Goal: Information Seeking & Learning: Learn about a topic

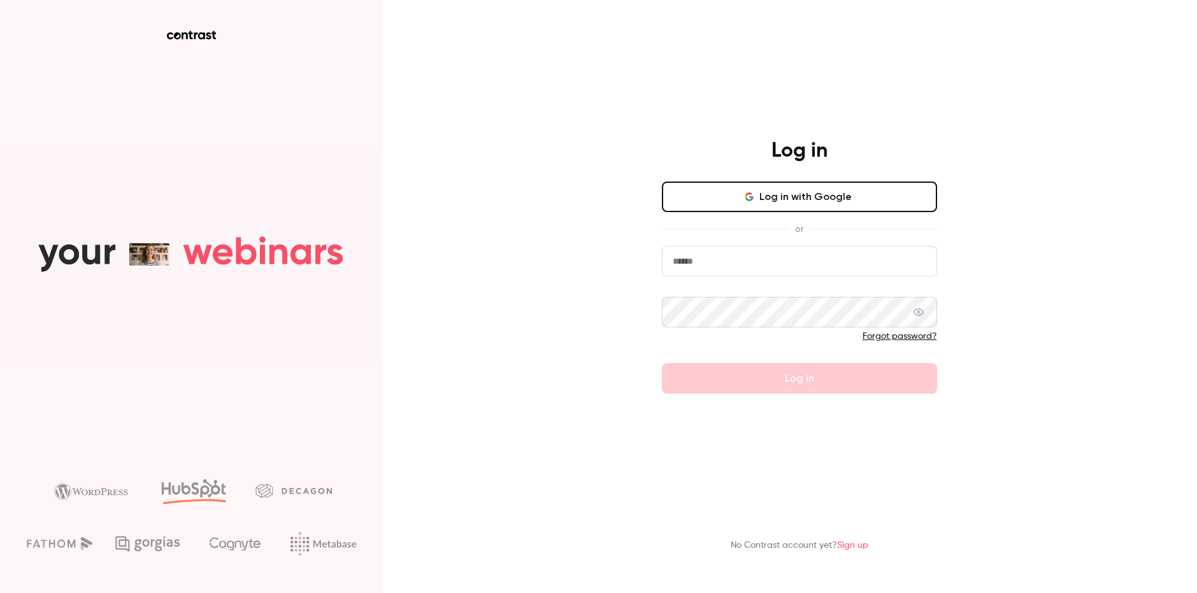
click at [787, 208] on button "Log in with Google" at bounding box center [799, 197] width 275 height 31
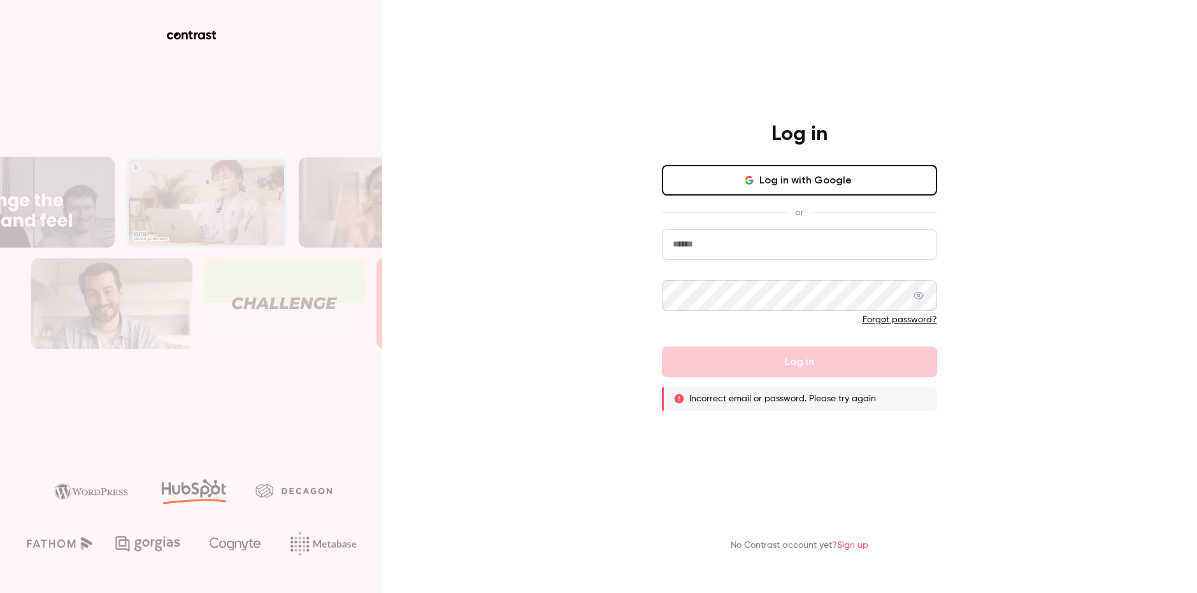
click at [772, 184] on button "Log in with Google" at bounding box center [799, 180] width 275 height 31
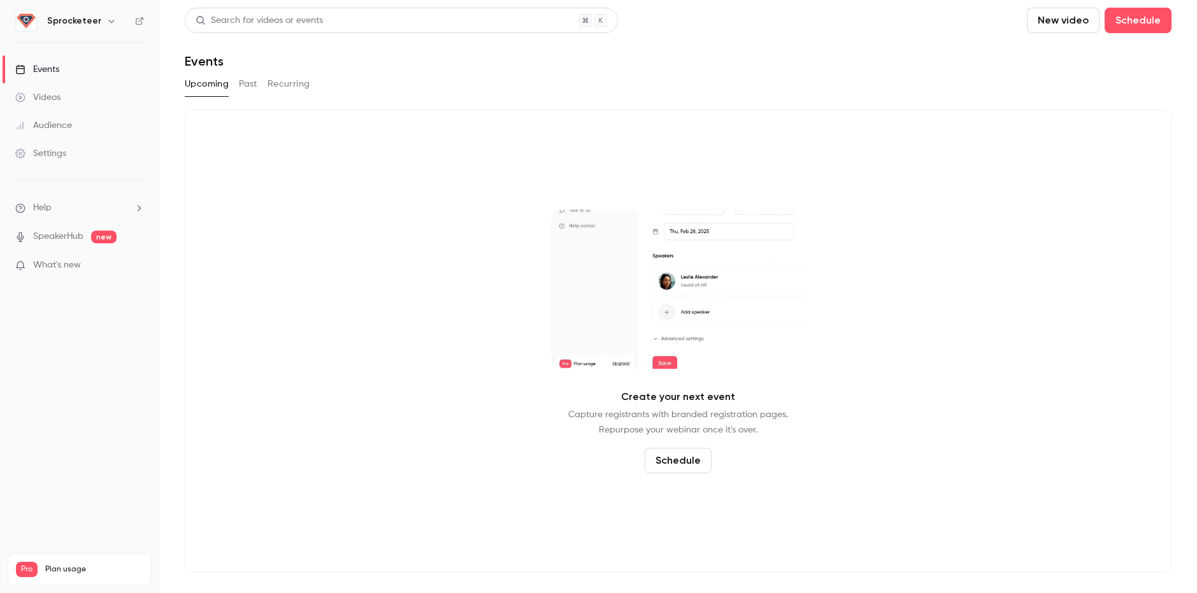
click at [55, 99] on div "Videos" at bounding box center [37, 97] width 45 height 13
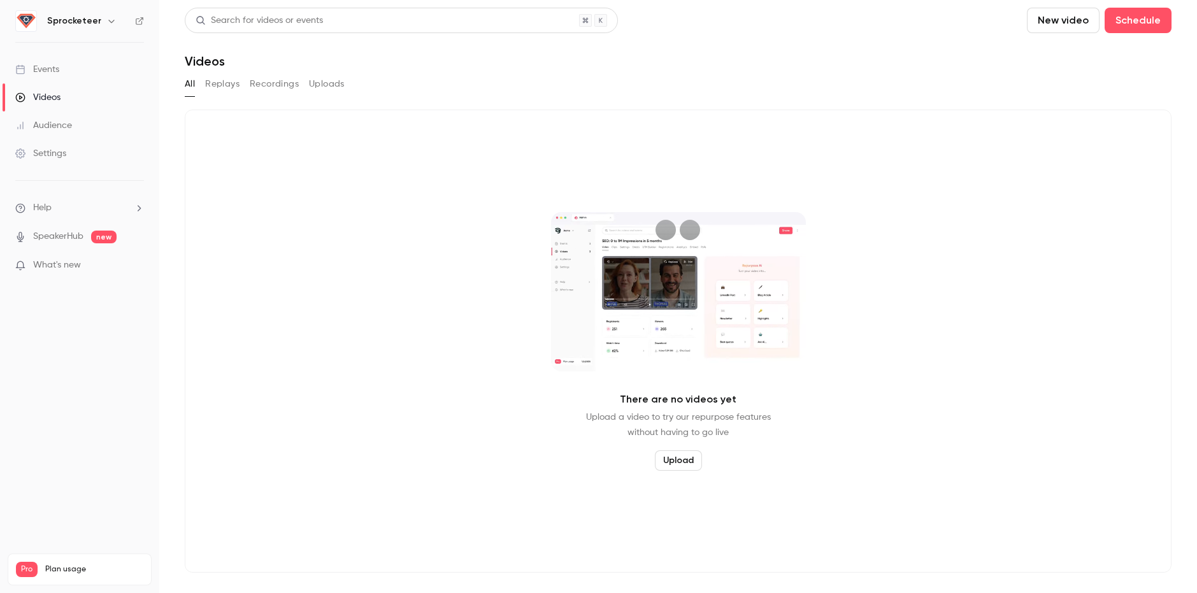
click at [104, 27] on button "button" at bounding box center [111, 20] width 15 height 15
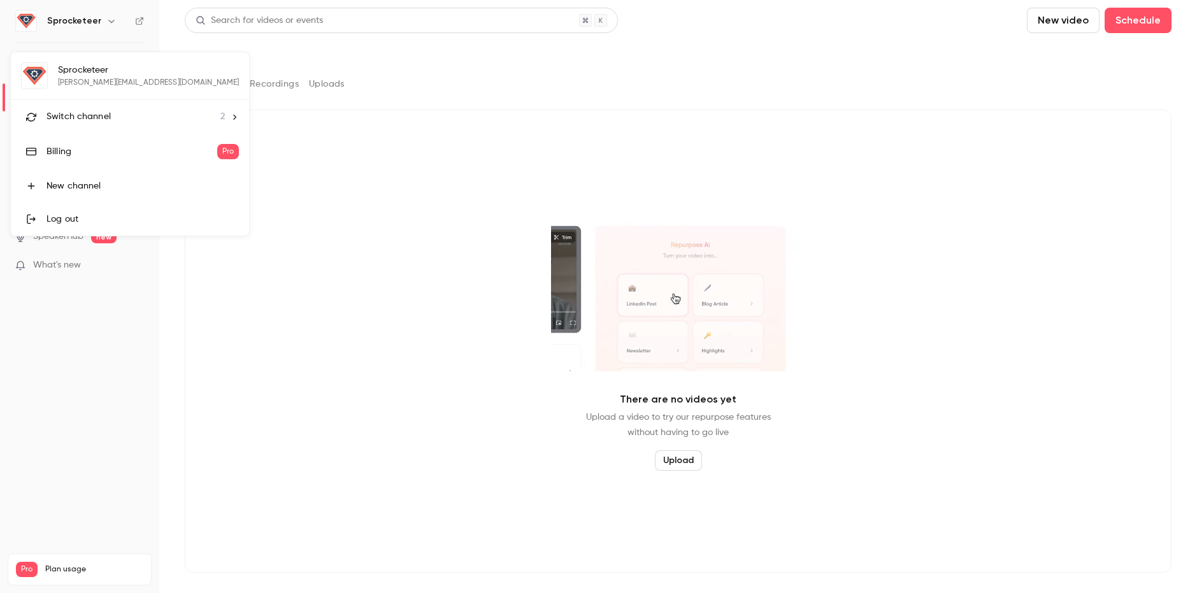
click at [116, 123] on div "Switch channel 2" at bounding box center [135, 116] width 178 height 13
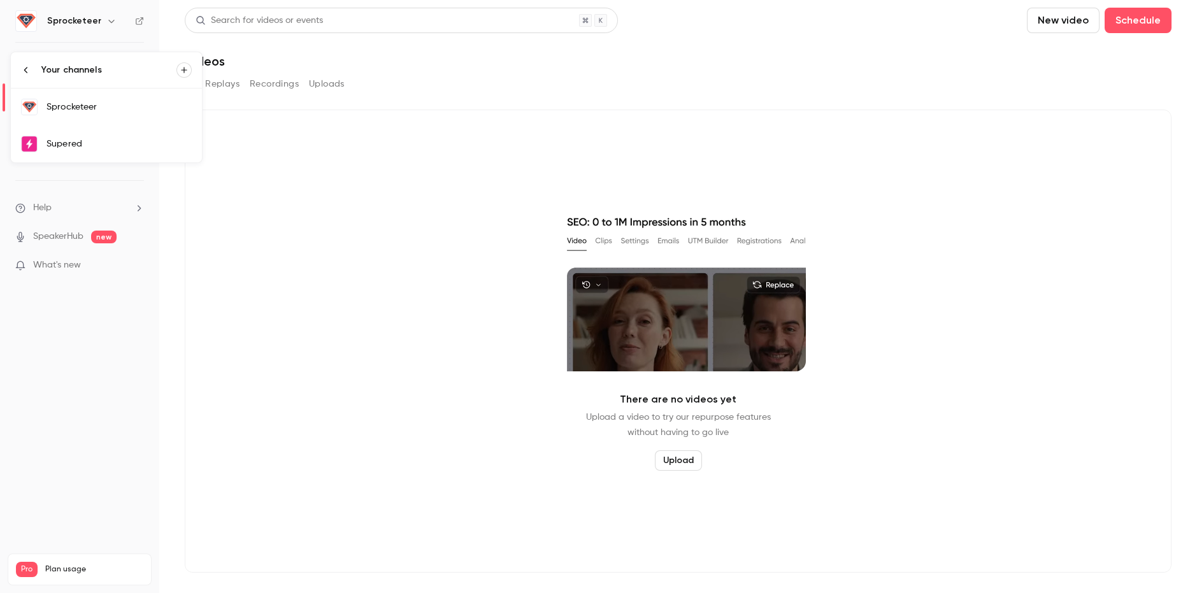
click at [111, 135] on link "Supered" at bounding box center [106, 143] width 191 height 37
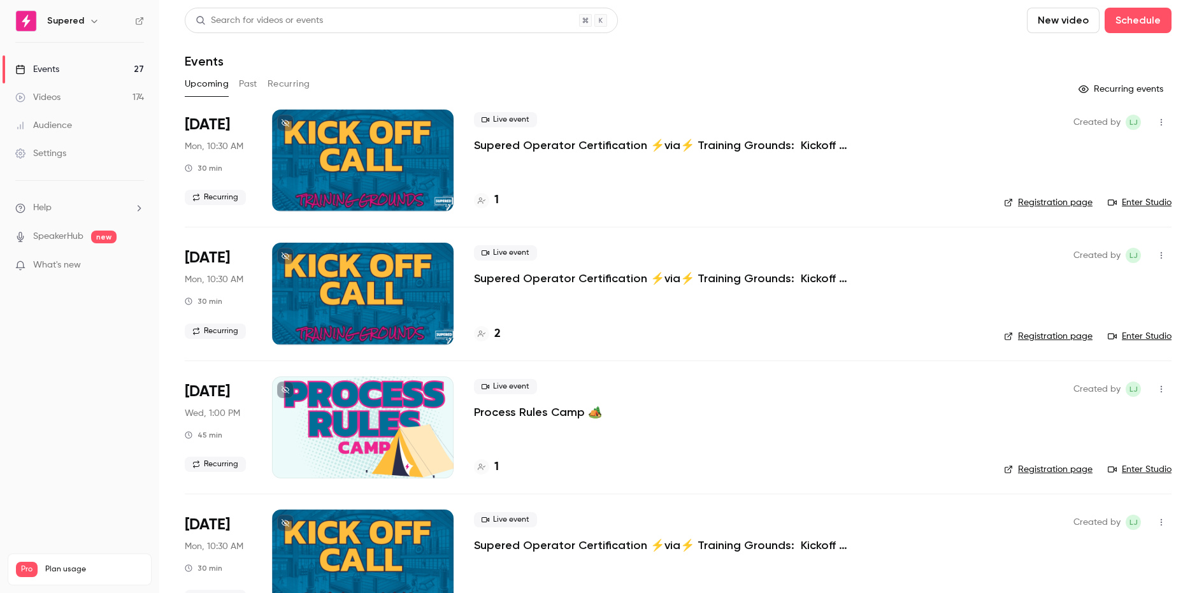
click at [250, 84] on button "Past" at bounding box center [248, 84] width 18 height 20
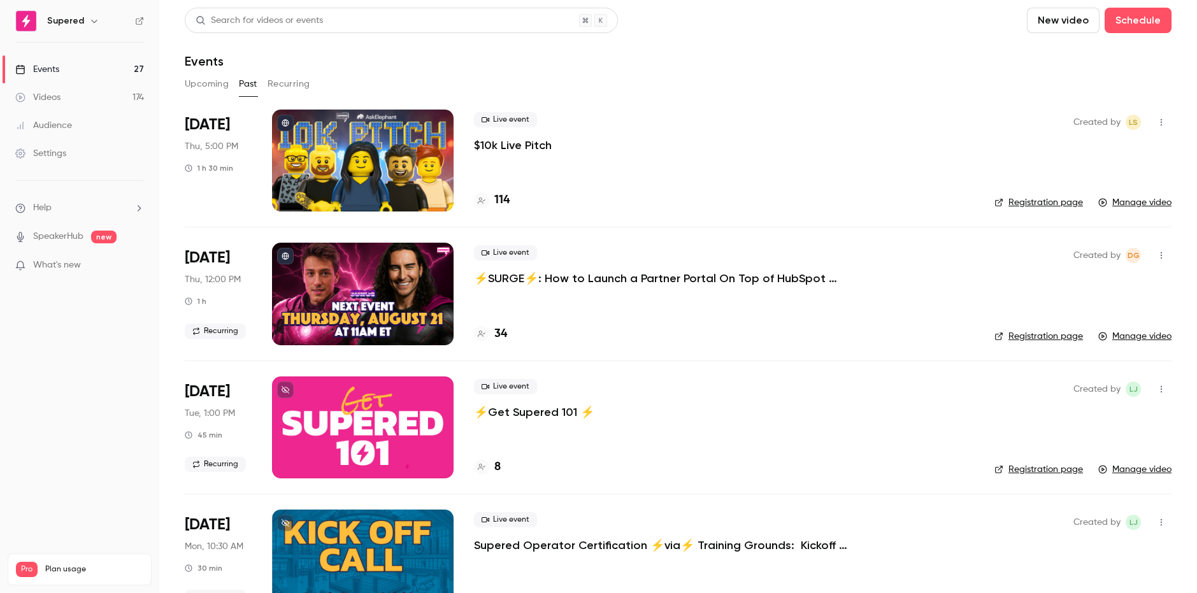
click at [394, 191] on div at bounding box center [363, 161] width 182 height 102
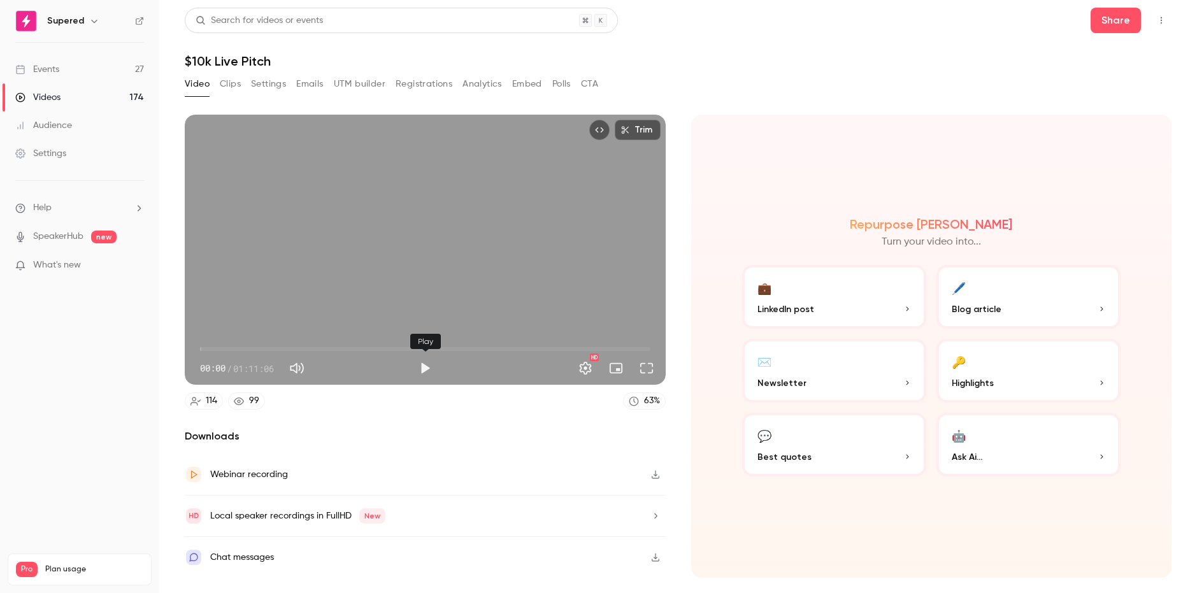
click at [424, 365] on button "Play" at bounding box center [424, 367] width 25 height 25
click at [426, 369] on button "Pause" at bounding box center [424, 367] width 25 height 25
click at [419, 238] on div "Trim 00:31 00:31 / 01:11:06 HD" at bounding box center [425, 250] width 481 height 270
click at [245, 350] on span "00:32" at bounding box center [425, 349] width 450 height 20
click at [283, 349] on span "07:05" at bounding box center [425, 349] width 450 height 20
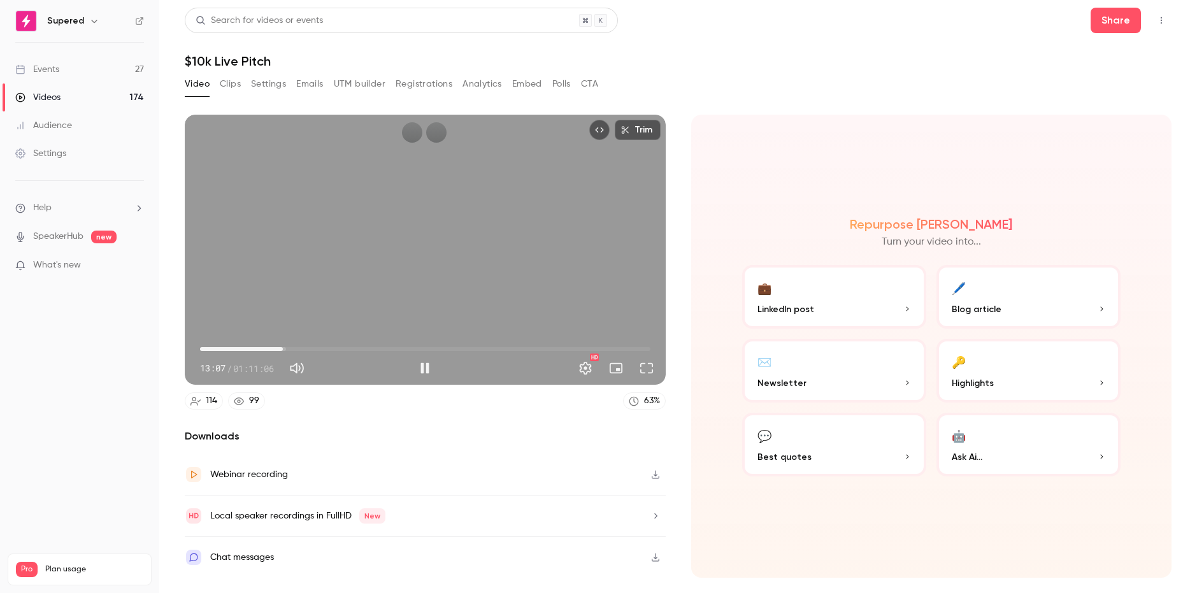
click at [318, 348] on span "13:07" at bounding box center [425, 349] width 450 height 20
click at [389, 350] on span "18:37" at bounding box center [425, 349] width 450 height 20
click at [460, 348] on span "29:47" at bounding box center [425, 349] width 450 height 20
click at [515, 351] on span "41:04" at bounding box center [425, 349] width 450 height 20
click at [545, 349] on span "49:49" at bounding box center [425, 349] width 450 height 20
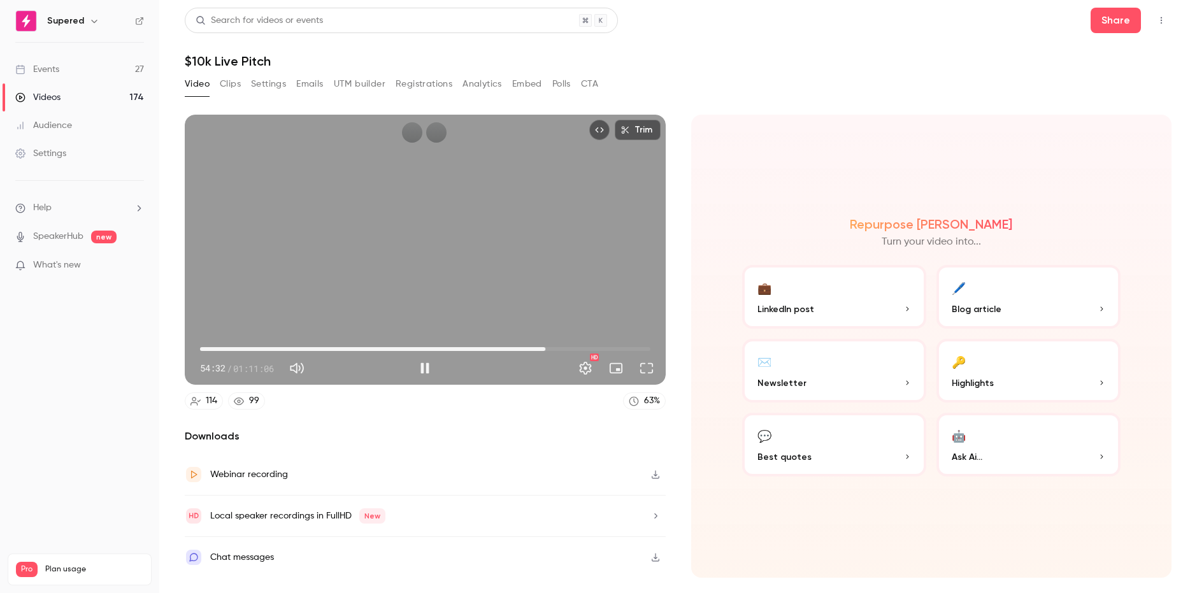
click at [587, 343] on span "54:32" at bounding box center [425, 349] width 450 height 20
click at [622, 341] on span "01:01:05" at bounding box center [425, 349] width 450 height 20
click at [629, 343] on span "01:07:43" at bounding box center [425, 349] width 450 height 20
click at [579, 345] on span "01:07:43" at bounding box center [425, 349] width 450 height 20
click at [590, 343] on span "01:01:41" at bounding box center [425, 349] width 450 height 20
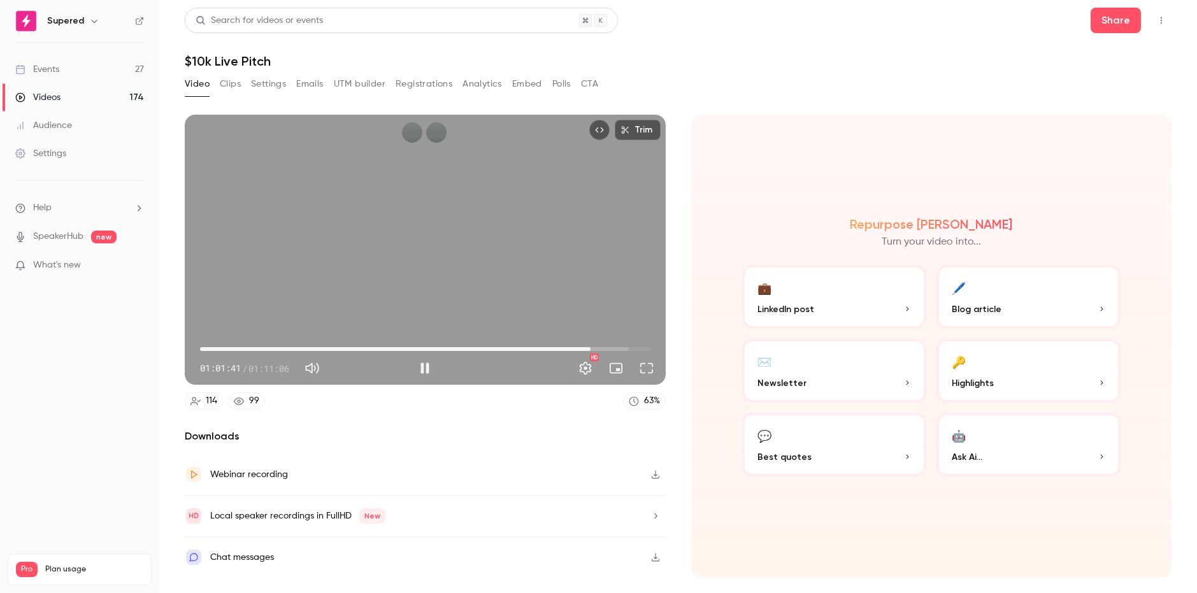
click at [612, 343] on span "01:01:41" at bounding box center [425, 349] width 450 height 20
click at [626, 345] on span "01:05:07" at bounding box center [425, 349] width 450 height 20
click at [636, 347] on span "01:07:20" at bounding box center [425, 349] width 450 height 20
click at [367, 348] on span "01:08:56" at bounding box center [425, 349] width 450 height 20
click at [426, 369] on button "Pause" at bounding box center [424, 367] width 25 height 25
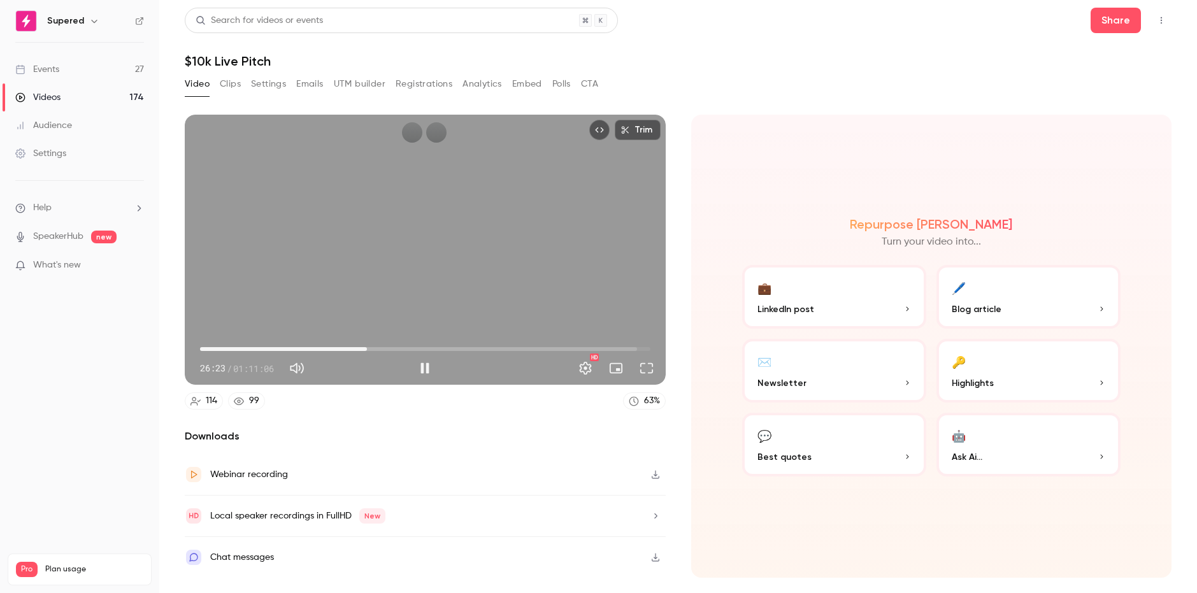
type input "******"
click at [528, 512] on div "Local speaker recordings in FullHD New" at bounding box center [425, 516] width 481 height 41
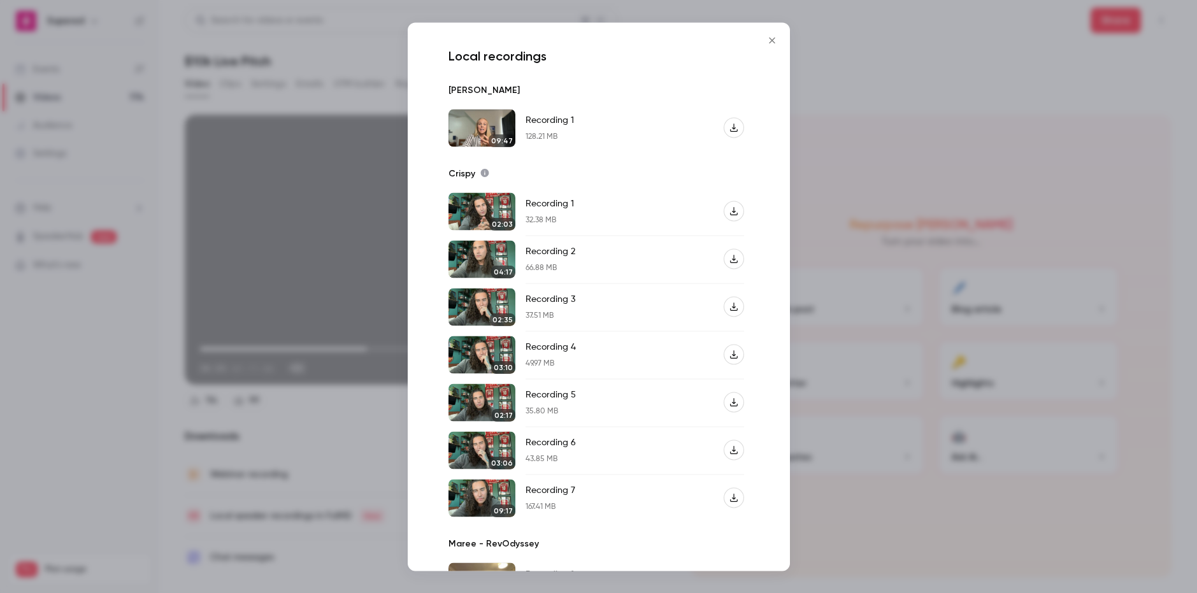
click at [909, 150] on div at bounding box center [598, 296] width 1197 height 593
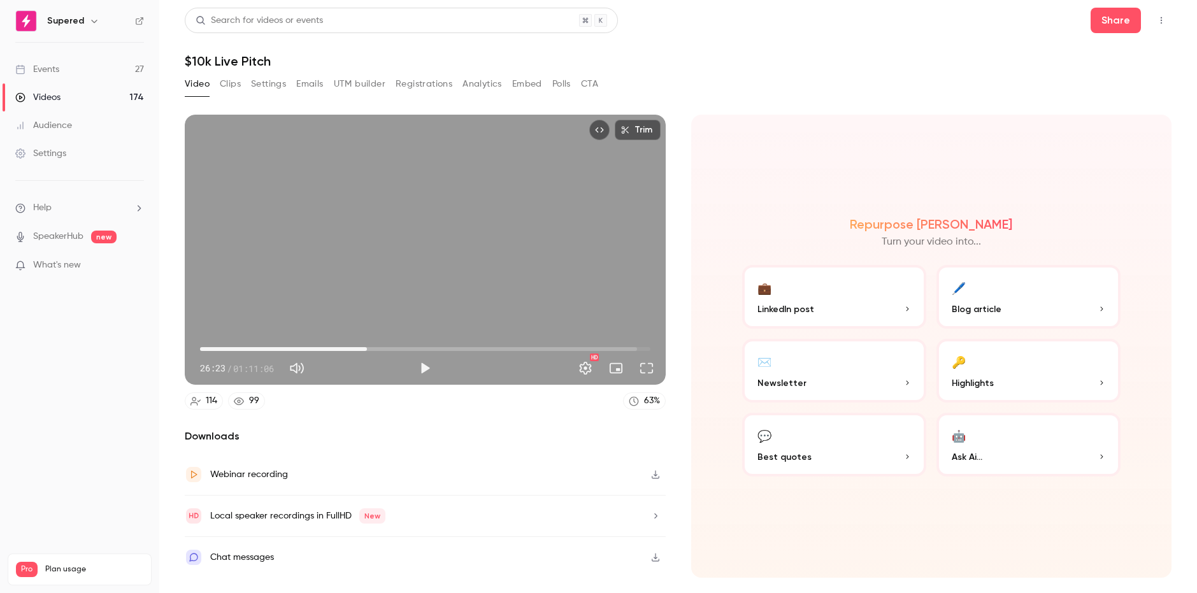
click at [655, 471] on icon "button" at bounding box center [656, 475] width 8 height 8
click at [271, 87] on button "Settings" at bounding box center [268, 84] width 35 height 20
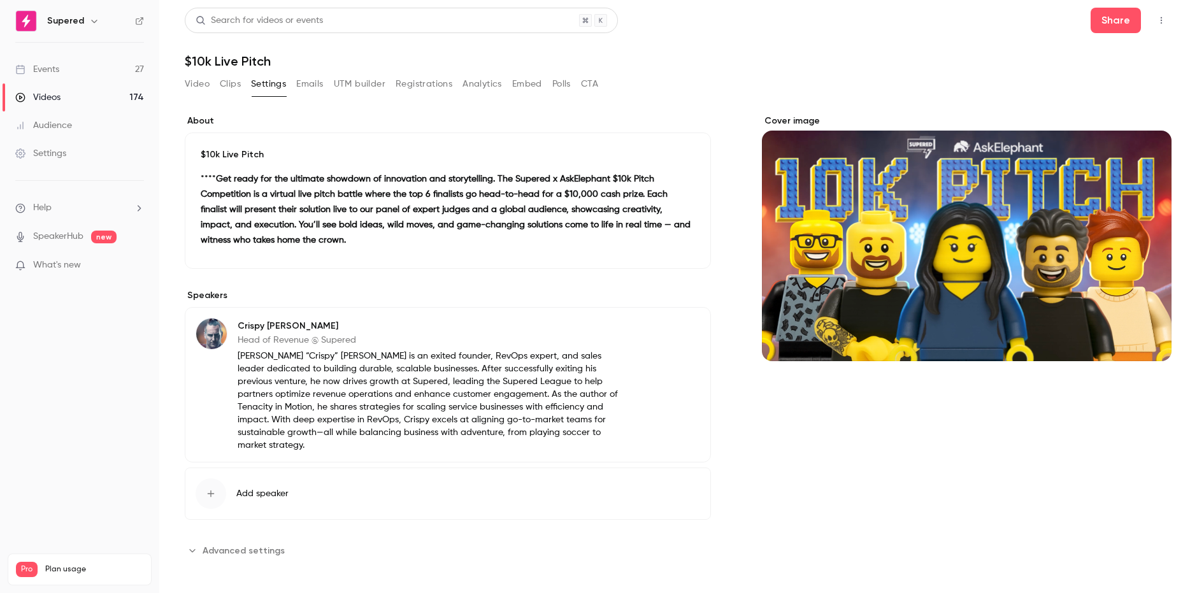
click at [199, 85] on button "Video" at bounding box center [197, 84] width 25 height 20
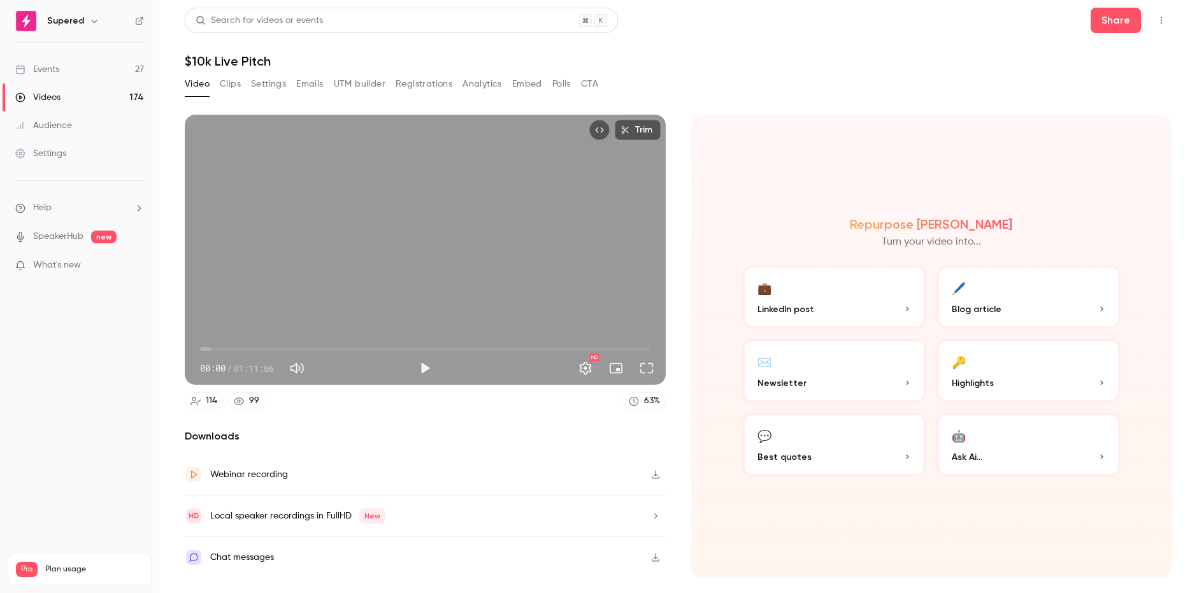
click at [976, 452] on span "Ask Ai..." at bounding box center [967, 456] width 31 height 13
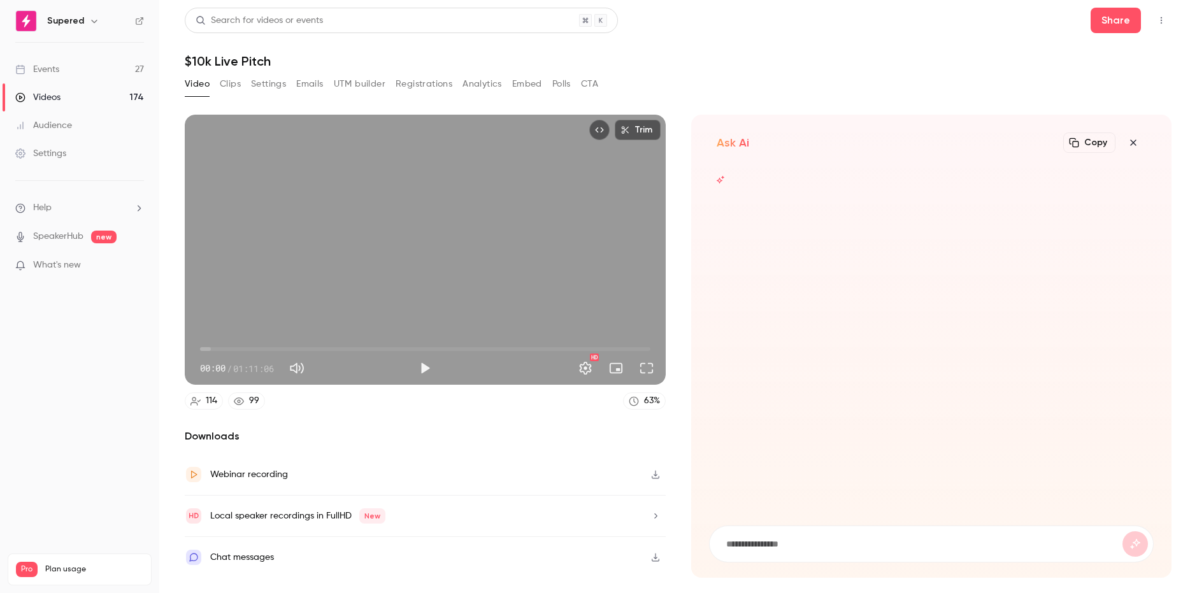
click at [764, 534] on form at bounding box center [932, 544] width 444 height 36
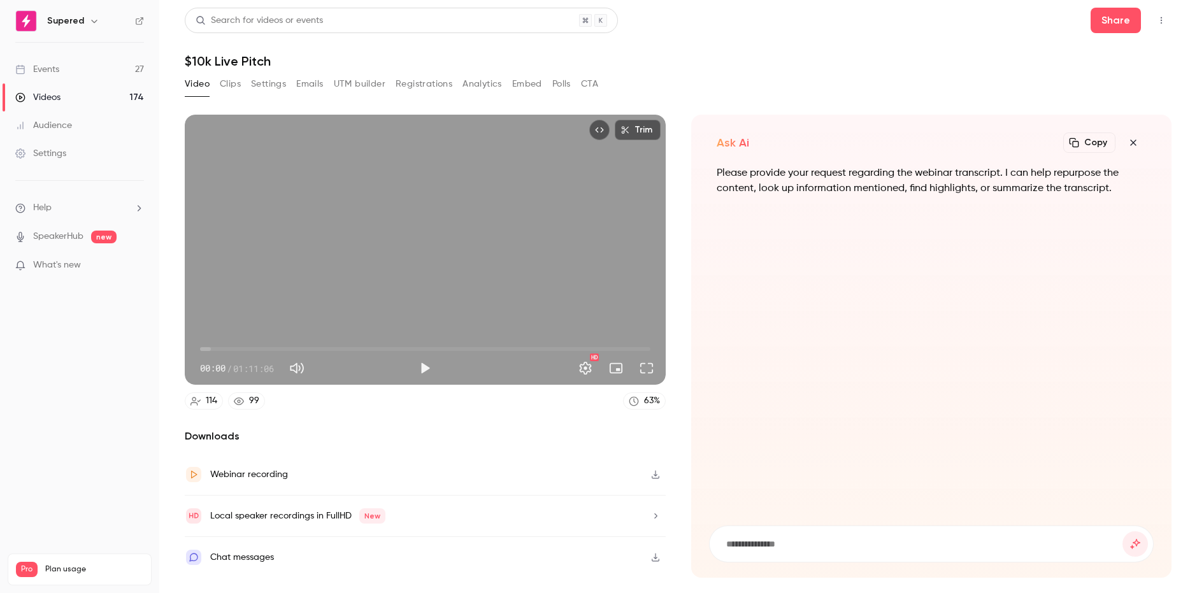
click at [894, 175] on p "Please provide your request regarding the webinar transcript. I can help repurp…" at bounding box center [932, 181] width 430 height 31
click at [950, 170] on p "Please provide your request regarding the webinar transcript. I can help repurp…" at bounding box center [932, 181] width 430 height 31
click at [1138, 143] on icon "button" at bounding box center [1132, 143] width 15 height 10
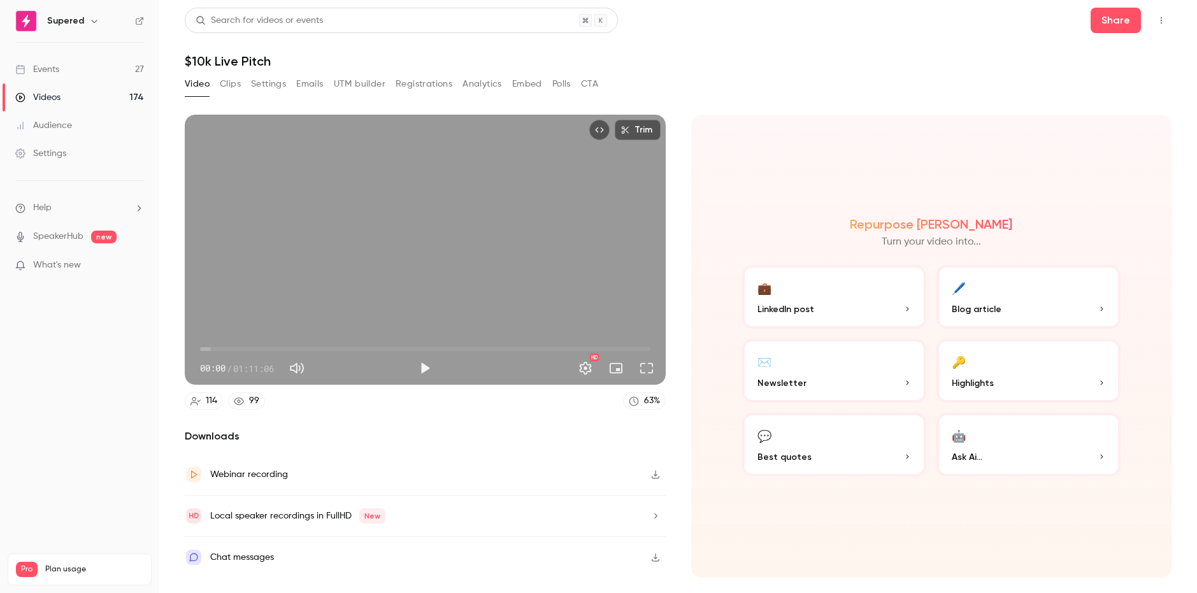
click at [979, 447] on button "🤖 Ask Ai..." at bounding box center [1028, 445] width 184 height 64
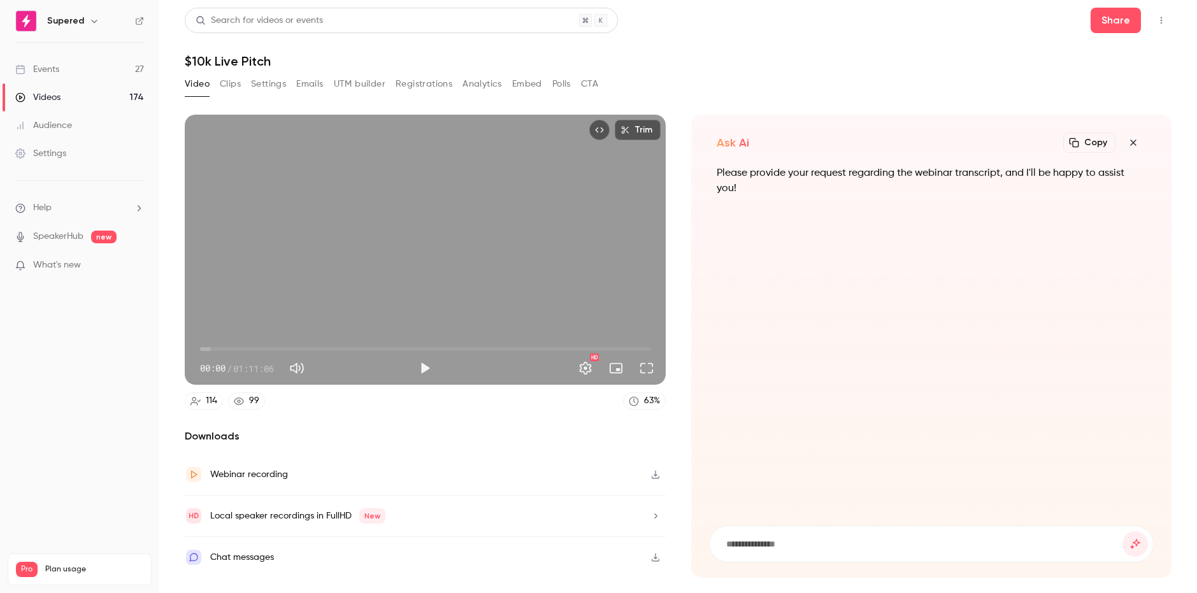
click at [766, 541] on input at bounding box center [924, 544] width 398 height 14
type input "**********"
click at [1122, 531] on button "submit" at bounding box center [1134, 543] width 25 height 25
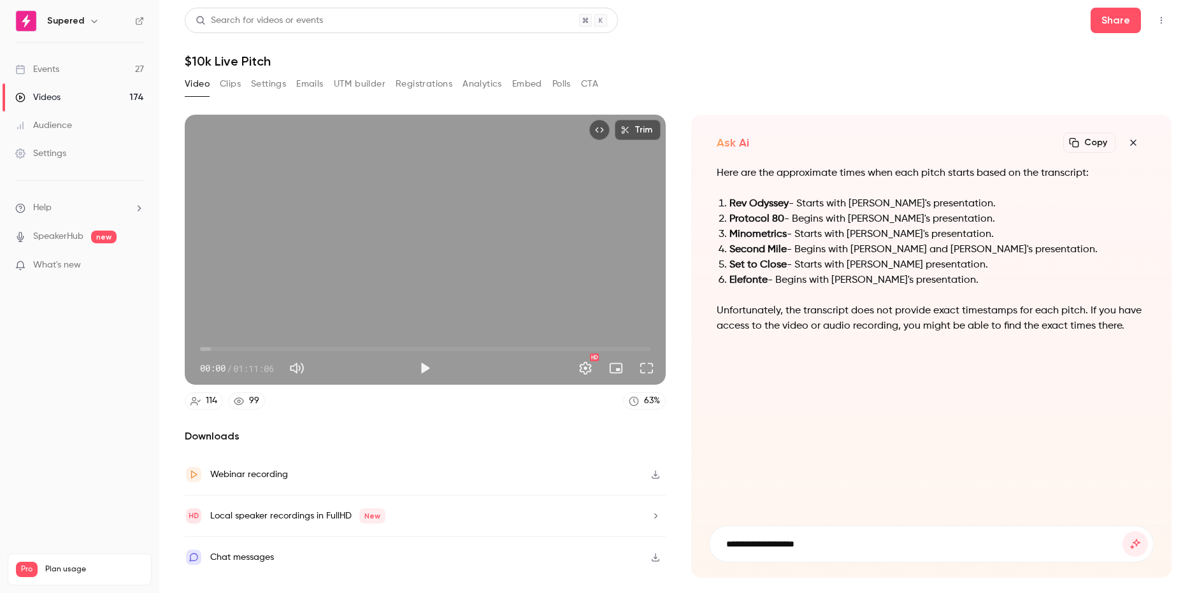
type input "**********"
click at [1122, 531] on button "submit" at bounding box center [1134, 543] width 25 height 25
